Goal: Task Accomplishment & Management: Manage account settings

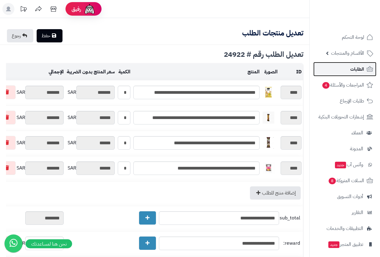
click at [358, 67] on span "الطلبات" at bounding box center [357, 69] width 14 height 8
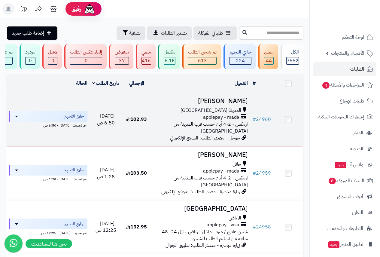
click at [231, 110] on span "المدينة المنورة" at bounding box center [210, 110] width 61 height 7
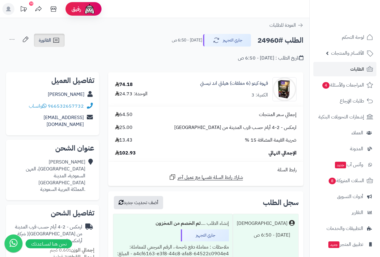
click at [53, 40] on icon at bounding box center [56, 40] width 7 height 7
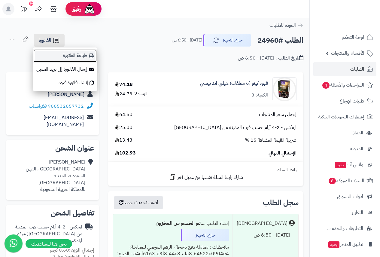
click at [88, 55] on link "طباعة الفاتورة" at bounding box center [65, 56] width 64 height 14
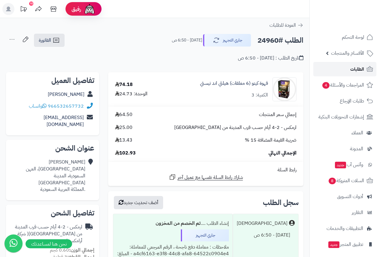
click at [354, 66] on span "الطلبات" at bounding box center [357, 69] width 14 height 8
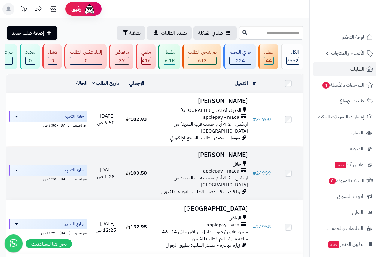
click at [226, 161] on div "حائل" at bounding box center [201, 164] width 94 height 7
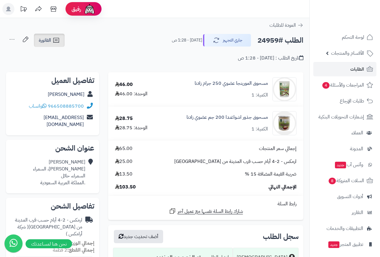
click at [54, 37] on icon at bounding box center [56, 40] width 7 height 7
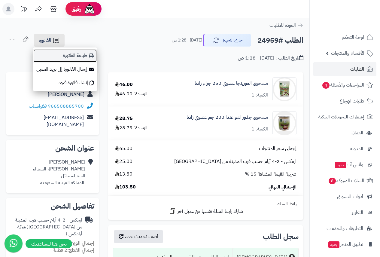
click at [81, 51] on link "طباعة الفاتورة" at bounding box center [65, 56] width 64 height 14
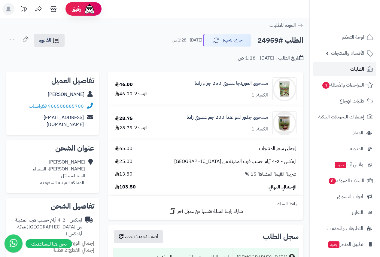
click at [354, 63] on link "الطلبات" at bounding box center [344, 69] width 63 height 14
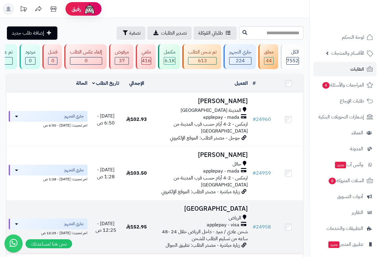
click at [231, 214] on span "الرياض" at bounding box center [234, 217] width 13 height 7
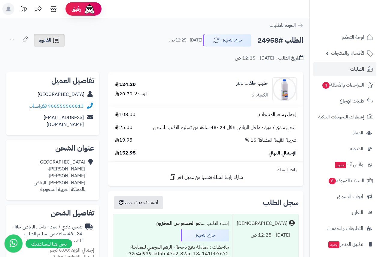
click at [49, 40] on span "الفاتورة" at bounding box center [45, 40] width 12 height 7
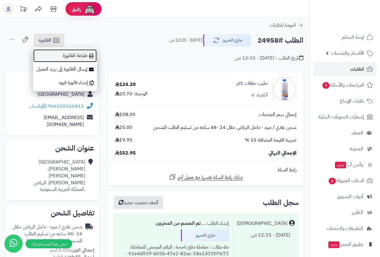
click at [79, 50] on link "طباعة الفاتورة" at bounding box center [65, 56] width 64 height 14
